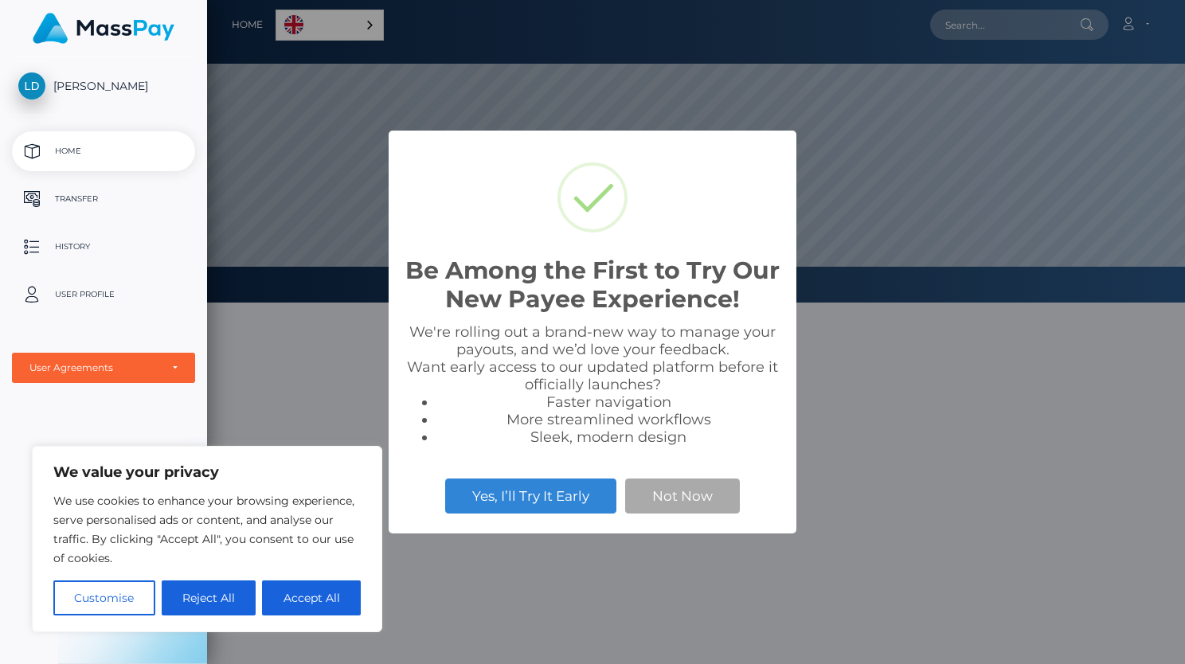
scroll to position [303, 978]
click at [304, 607] on button "Accept All" at bounding box center [311, 597] width 99 height 35
checkbox input "true"
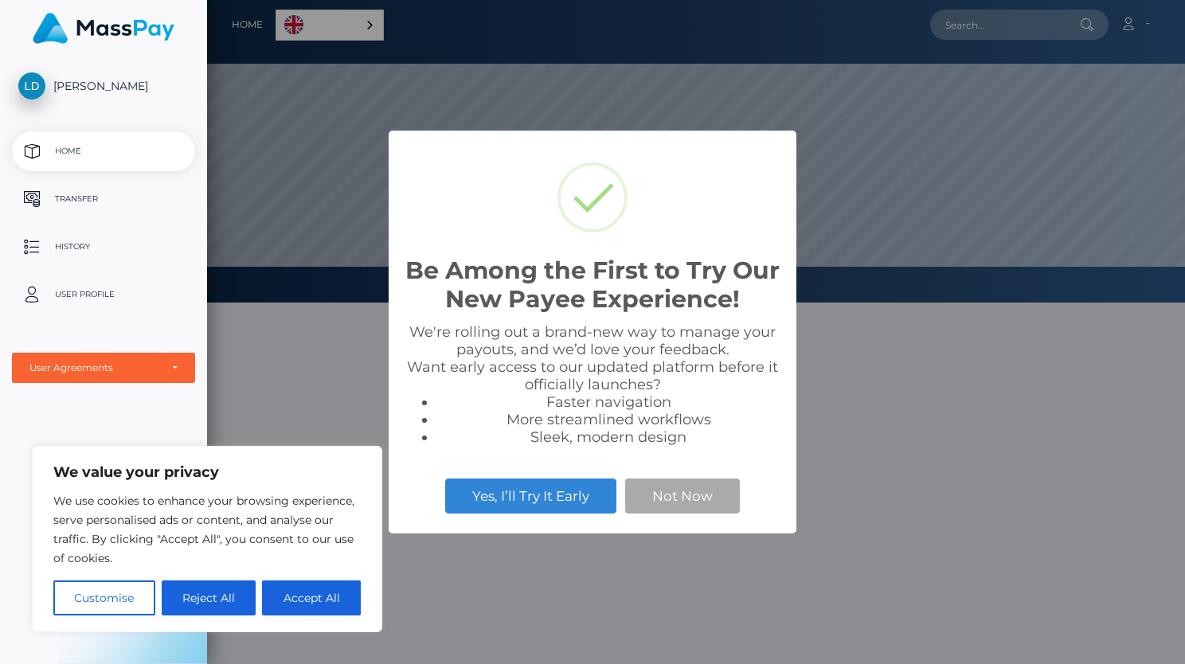
checkbox input "true"
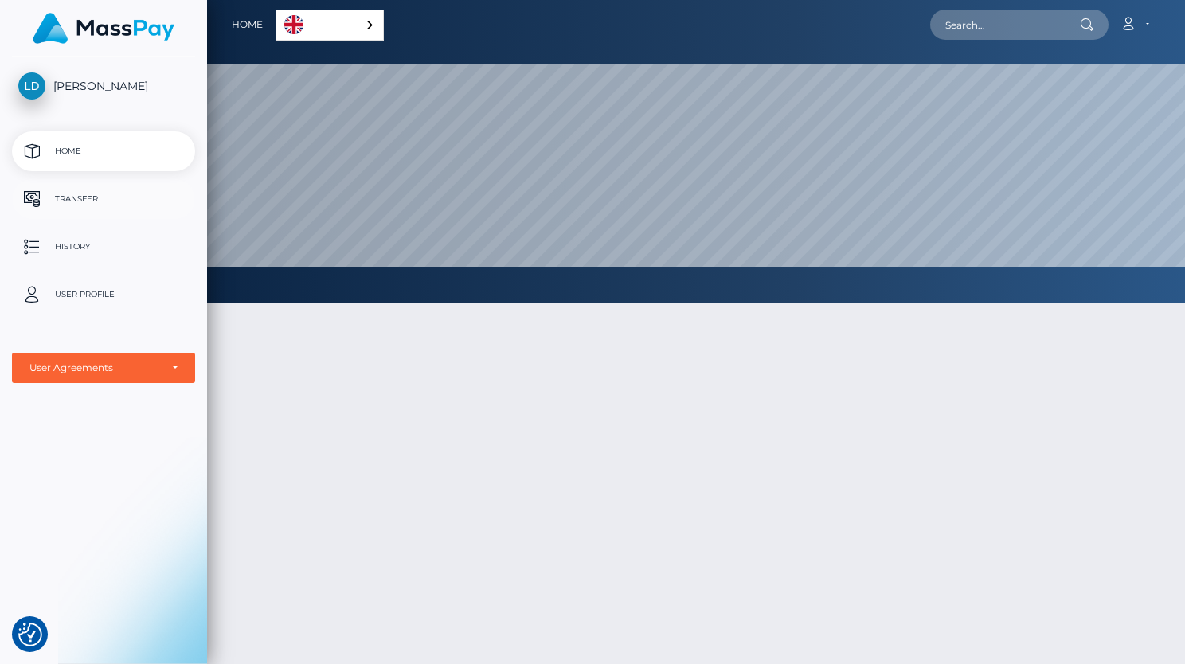
click at [64, 202] on p "Transfer" at bounding box center [103, 199] width 170 height 24
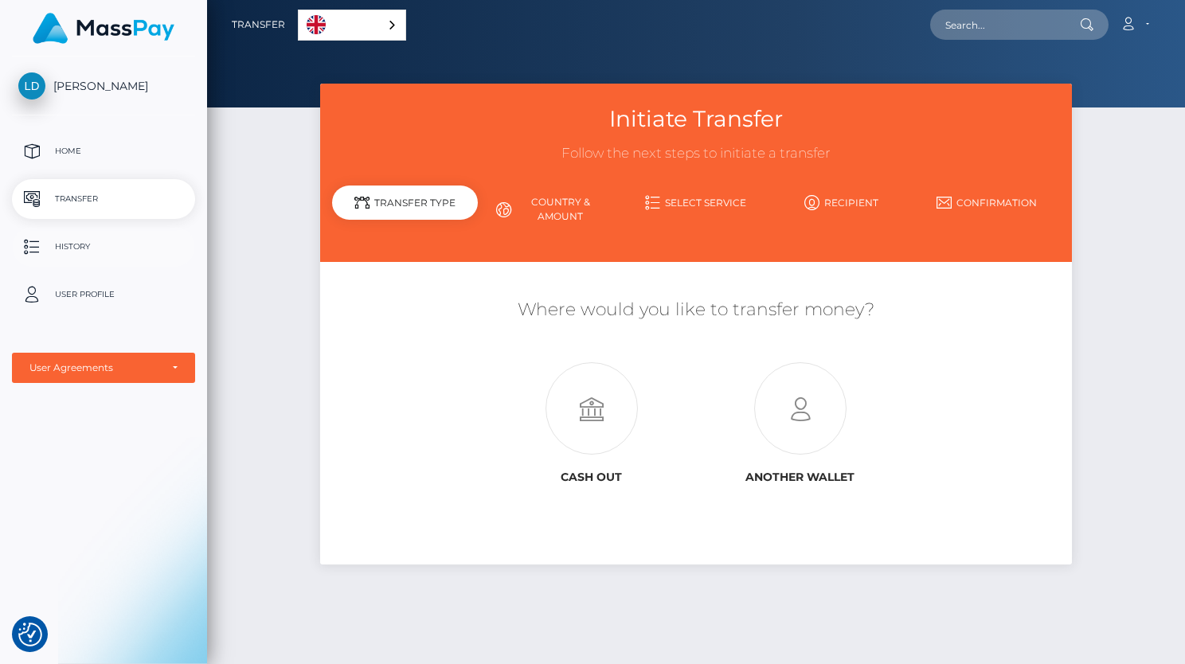
click at [95, 244] on p "History" at bounding box center [103, 247] width 170 height 24
click at [69, 299] on p "User Profile" at bounding box center [103, 295] width 170 height 24
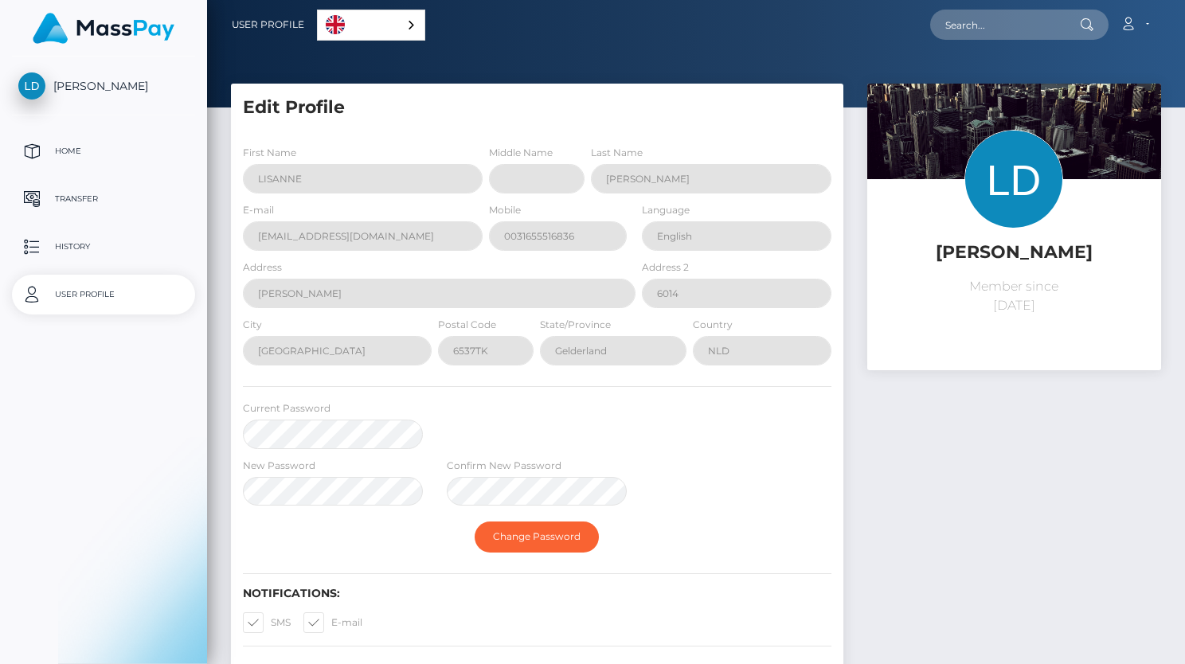
select select
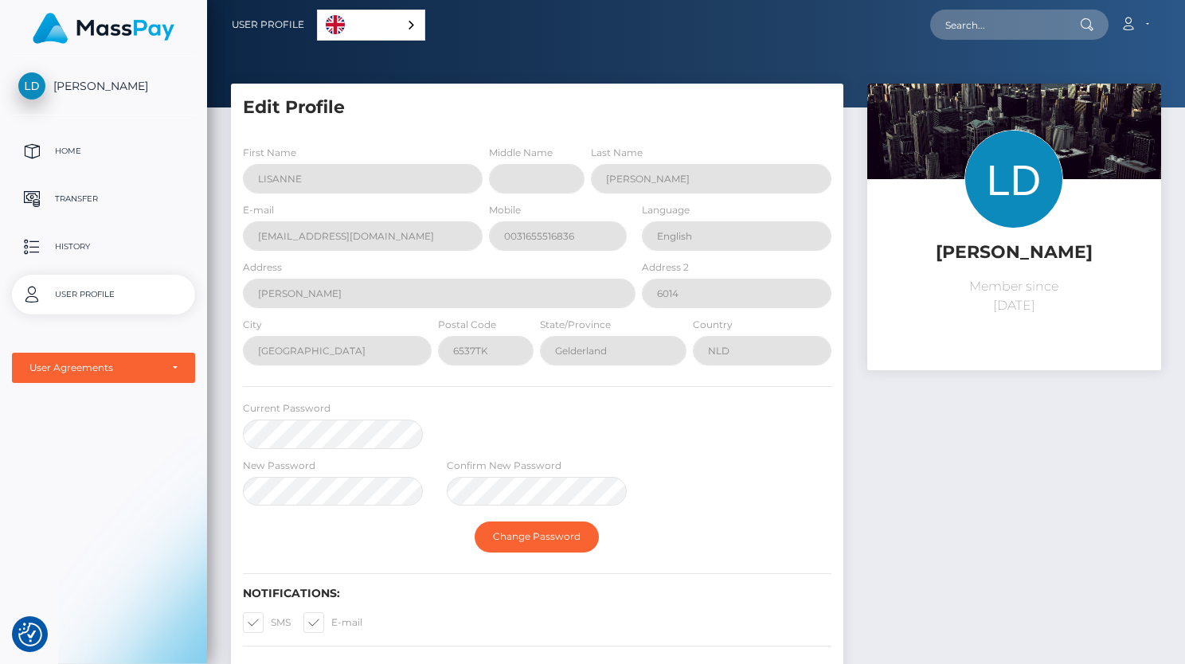
click at [1003, 532] on div "LISANNE DEKEN Member since August 11, 2025" at bounding box center [1014, 406] width 318 height 645
